Goal: Information Seeking & Learning: Learn about a topic

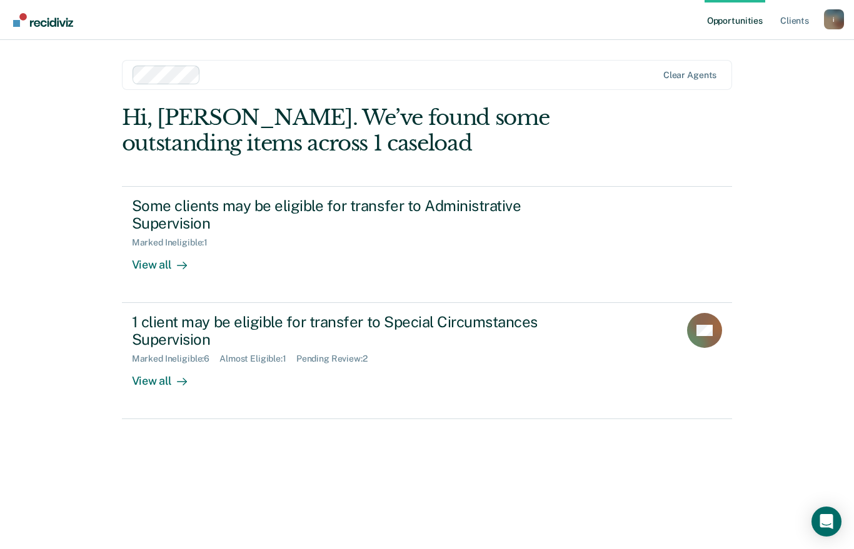
click at [222, 325] on div "1 client may be eligible for transfer to Special Circumstances Supervision" at bounding box center [351, 331] width 439 height 36
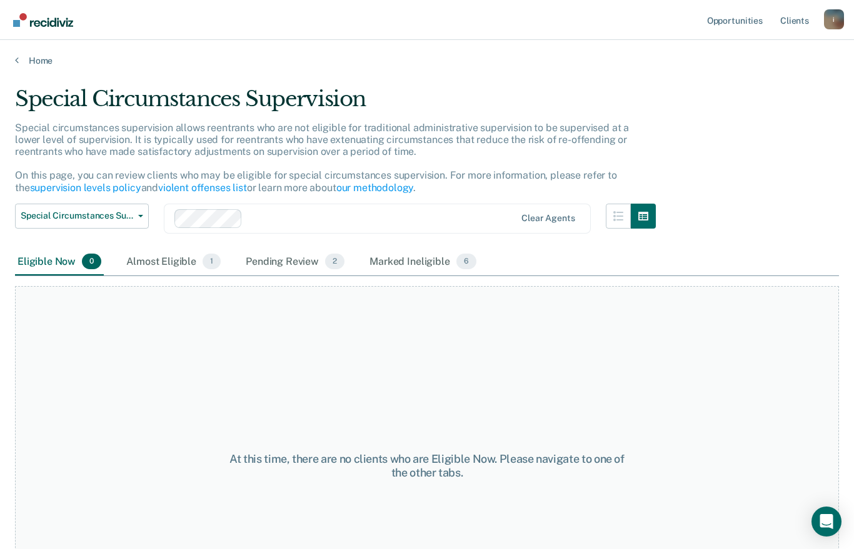
click at [168, 263] on div "Almost Eligible 1" at bounding box center [173, 262] width 99 height 27
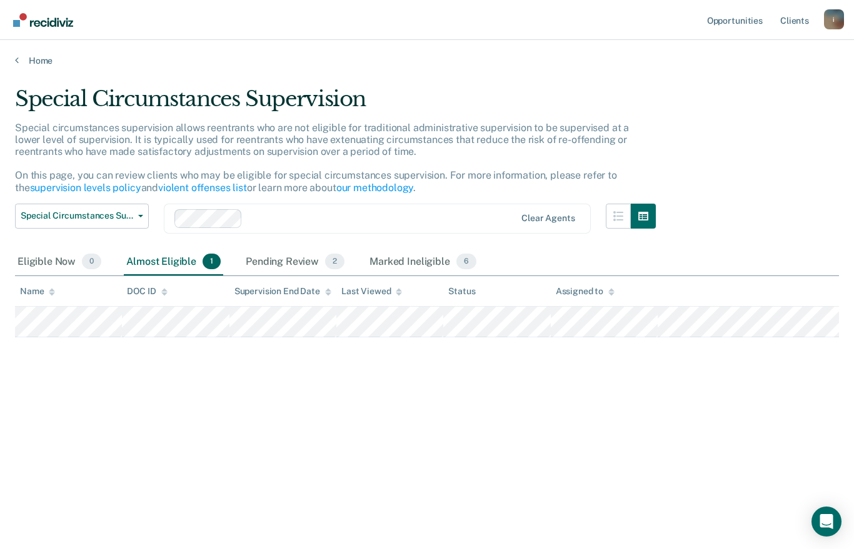
click at [291, 262] on div "Pending Review 2" at bounding box center [295, 262] width 104 height 27
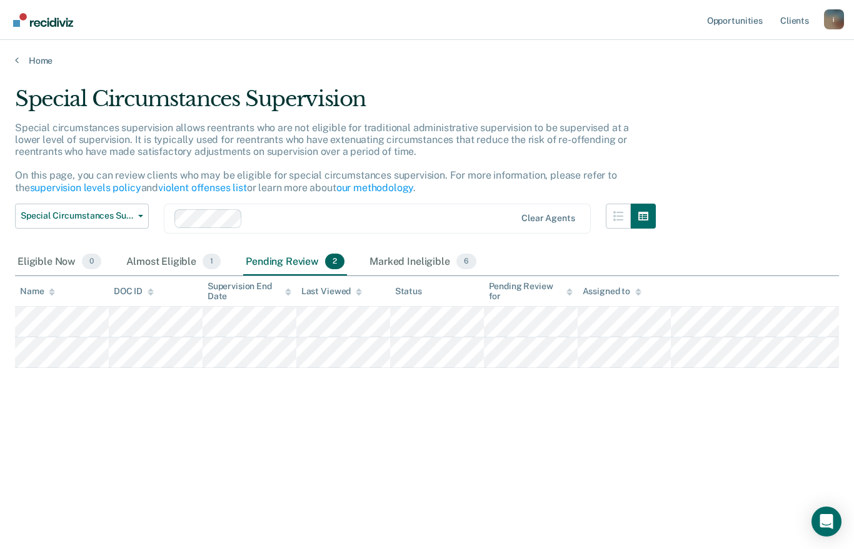
click at [401, 259] on div "Marked Ineligible 6" at bounding box center [423, 262] width 112 height 27
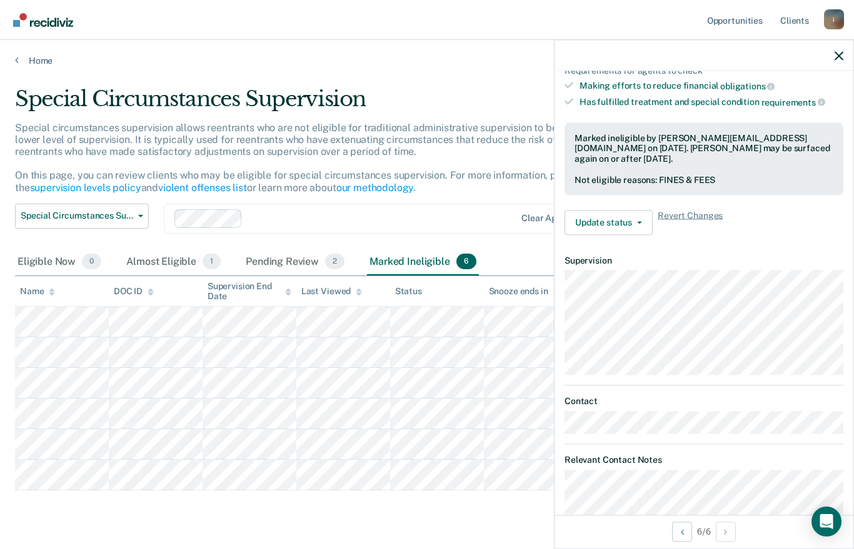
scroll to position [213, 0]
click at [474, 531] on main "Special Circumstances Supervision Special circumstances supervision allows reen…" at bounding box center [427, 321] width 854 height 510
click at [835, 56] on icon "button" at bounding box center [838, 55] width 9 height 9
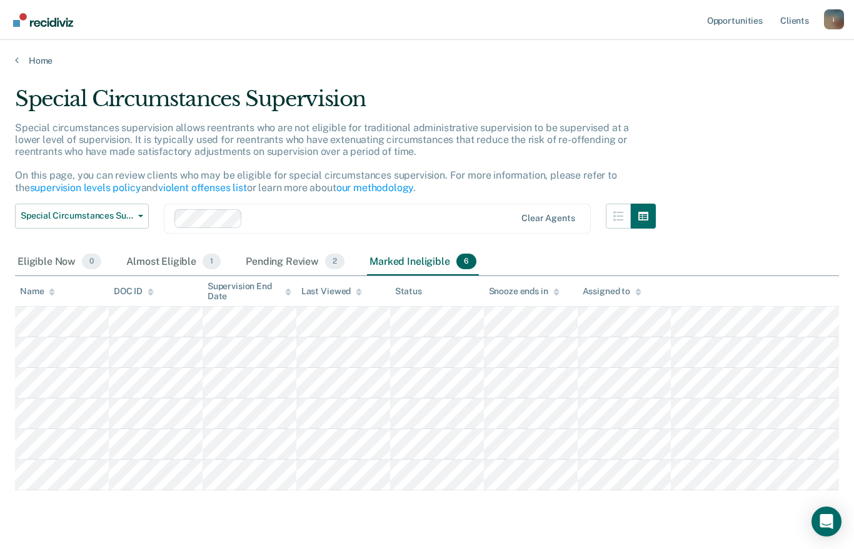
click at [304, 263] on div "Pending Review 2" at bounding box center [295, 262] width 104 height 27
